Goal: Information Seeking & Learning: Learn about a topic

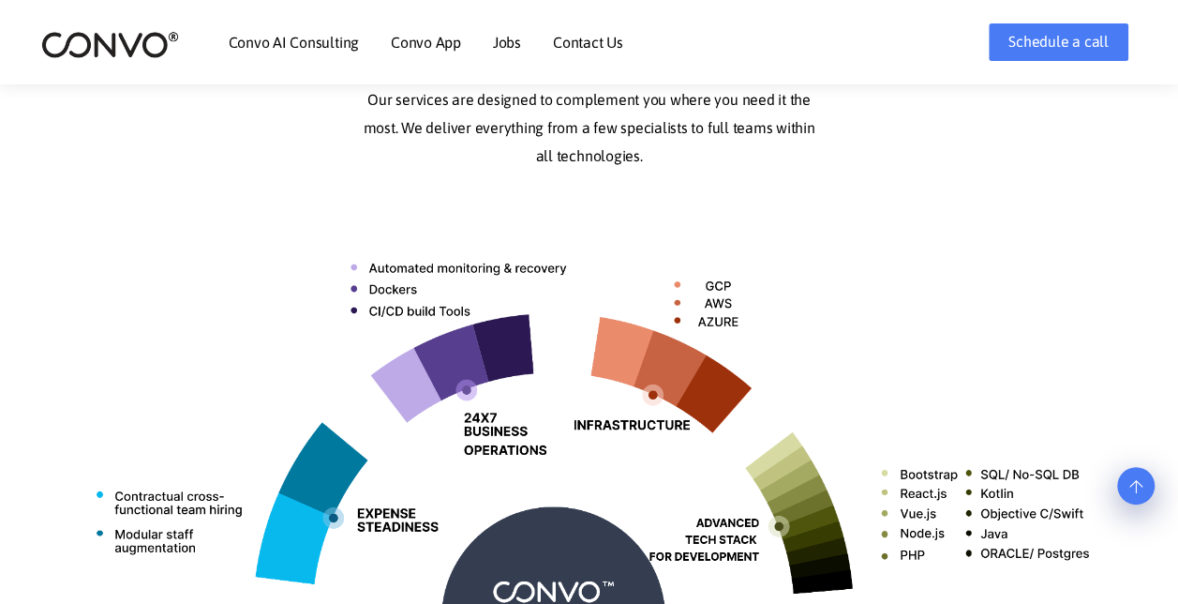
scroll to position [580, 0]
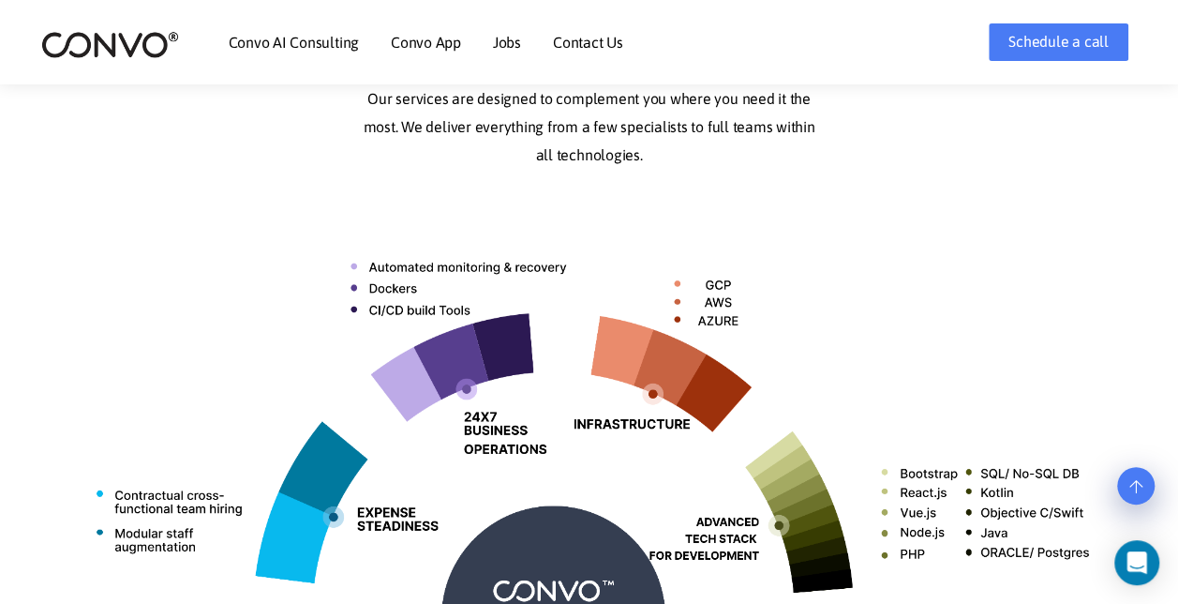
click at [512, 39] on link "Jobs" at bounding box center [507, 42] width 28 height 15
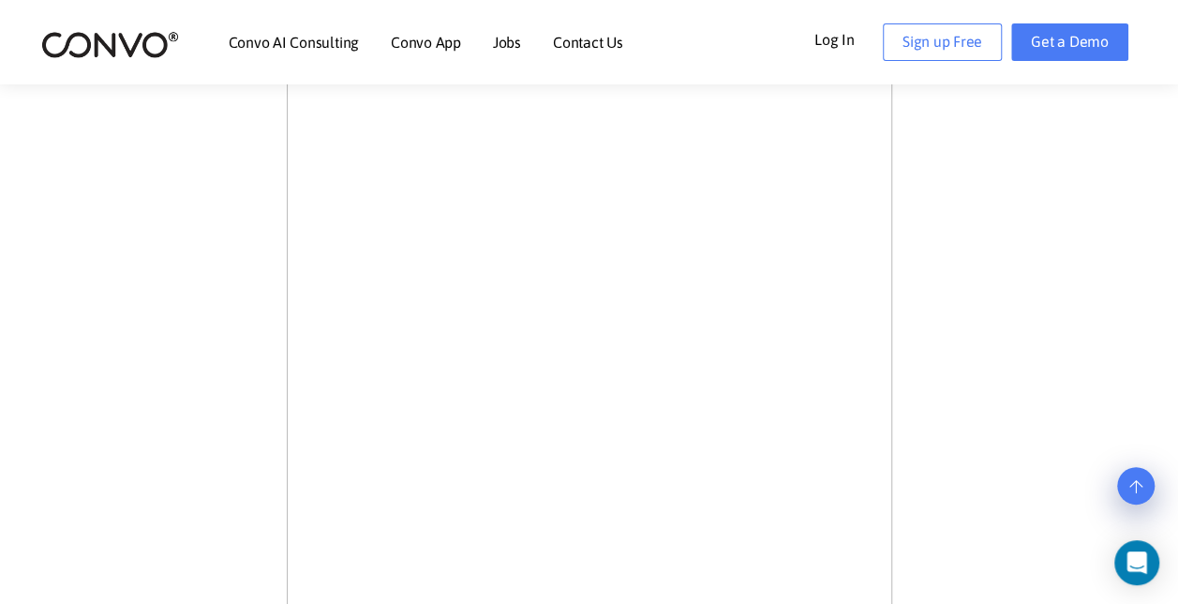
scroll to position [1040, 0]
